Goal: Task Accomplishment & Management: Use online tool/utility

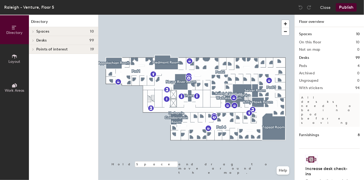
click at [160, 15] on div at bounding box center [196, 15] width 196 height 0
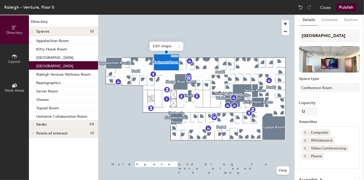
click at [334, 22] on button "Schedule" at bounding box center [329, 20] width 23 height 11
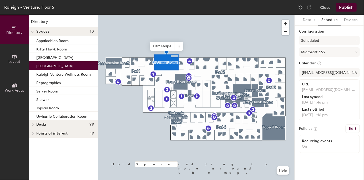
click at [336, 53] on button "Microsoft 365" at bounding box center [329, 51] width 61 height 9
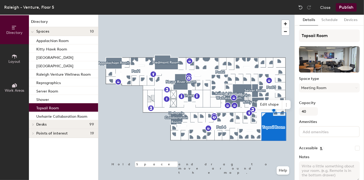
click at [322, 23] on button "Schedule" at bounding box center [329, 20] width 23 height 11
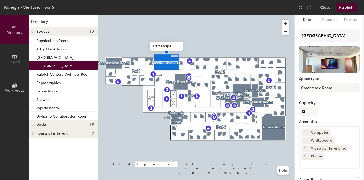
click at [327, 19] on button "Schedule" at bounding box center [329, 20] width 23 height 11
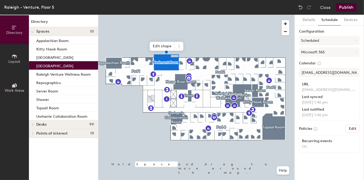
click at [349, 20] on button "Devices" at bounding box center [351, 20] width 20 height 11
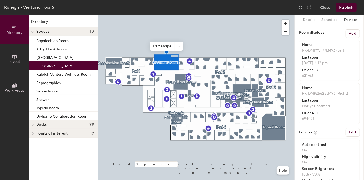
click at [325, 15] on button "Schedule" at bounding box center [329, 20] width 23 height 11
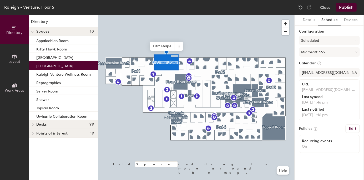
click at [308, 18] on button "Details" at bounding box center [308, 20] width 19 height 11
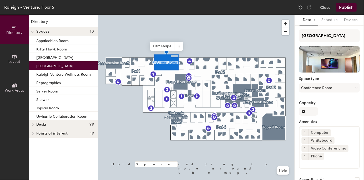
click at [343, 8] on button "Publish" at bounding box center [346, 7] width 21 height 8
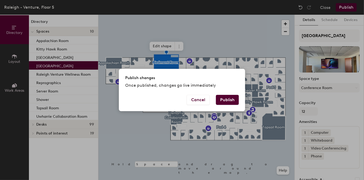
click at [229, 101] on button "Publish" at bounding box center [227, 100] width 23 height 10
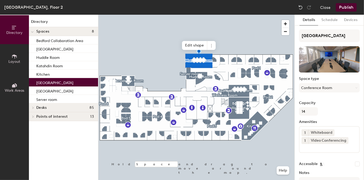
click at [330, 19] on button "Schedule" at bounding box center [329, 20] width 23 height 11
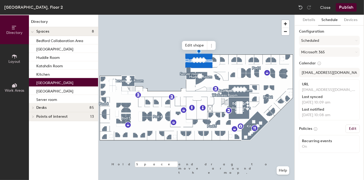
click at [324, 4] on button "Close" at bounding box center [325, 7] width 11 height 8
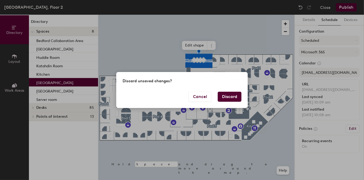
click at [228, 92] on button "Discard" at bounding box center [230, 97] width 24 height 10
